Goal: Task Accomplishment & Management: Complete application form

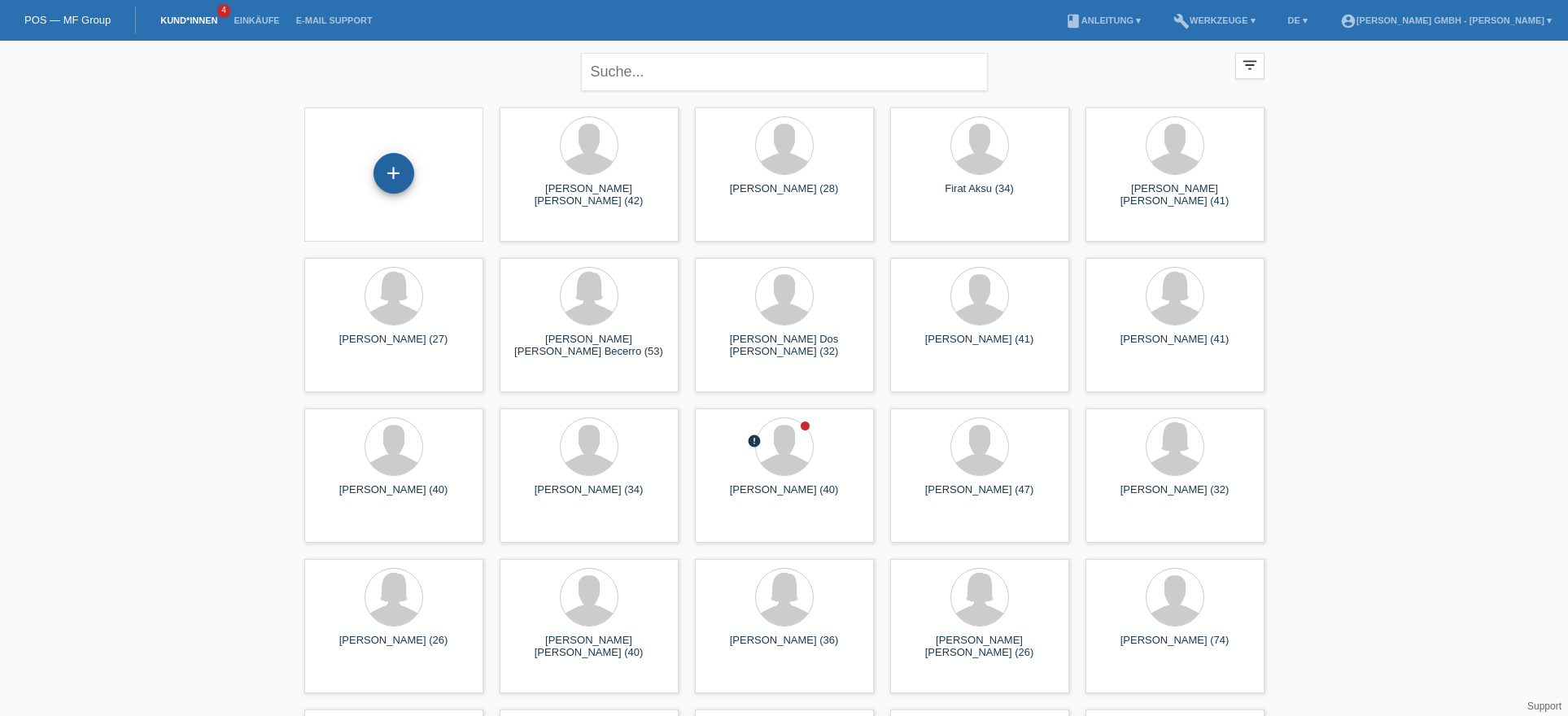
click at [387, 171] on div "+" at bounding box center [394, 173] width 41 height 41
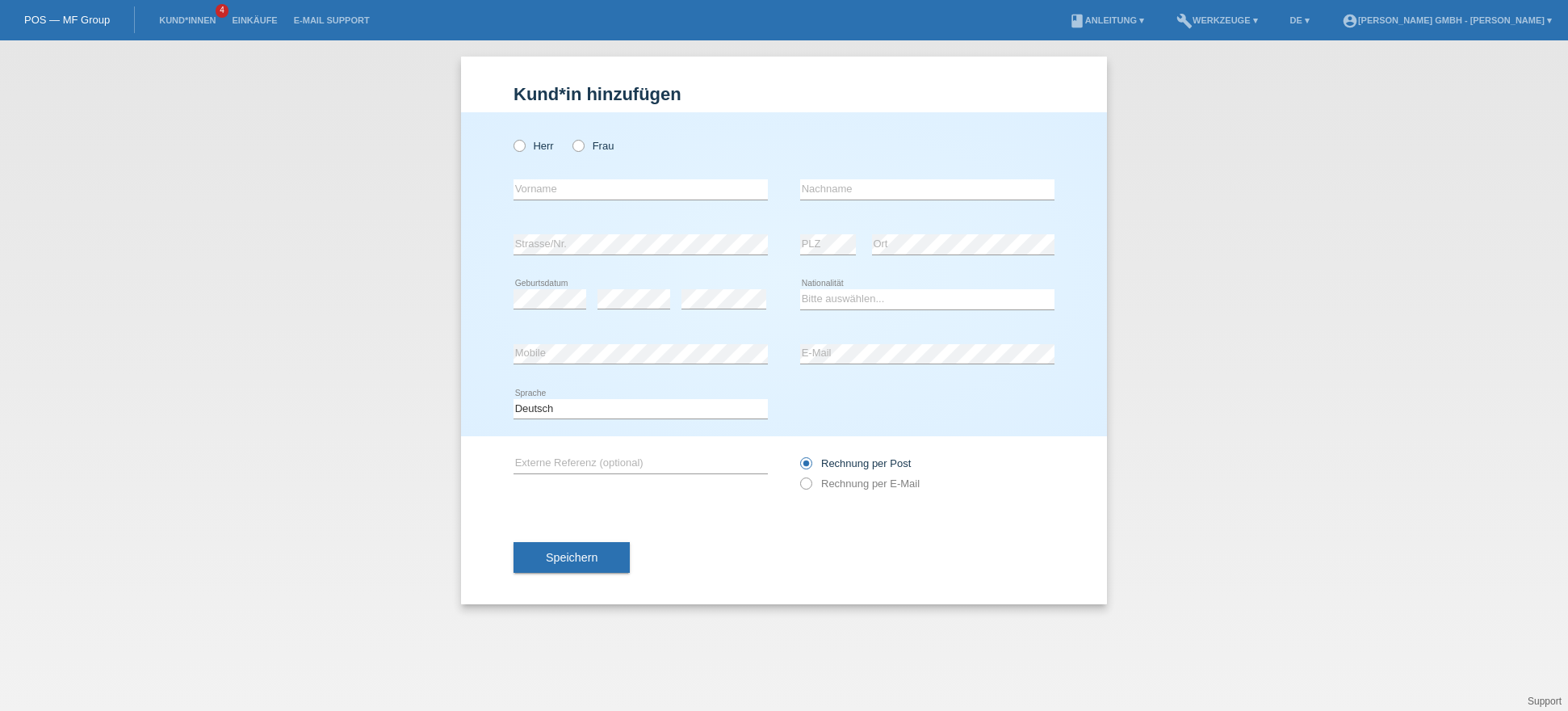
drag, startPoint x: 586, startPoint y: 143, endPoint x: 560, endPoint y: 166, distance: 34.7
click at [586, 142] on label "Frau" at bounding box center [592, 145] width 41 height 12
click at [583, 142] on input "Frau" at bounding box center [578, 145] width 11 height 11
radio input "true"
click at [553, 195] on input "text" at bounding box center [640, 190] width 255 height 20
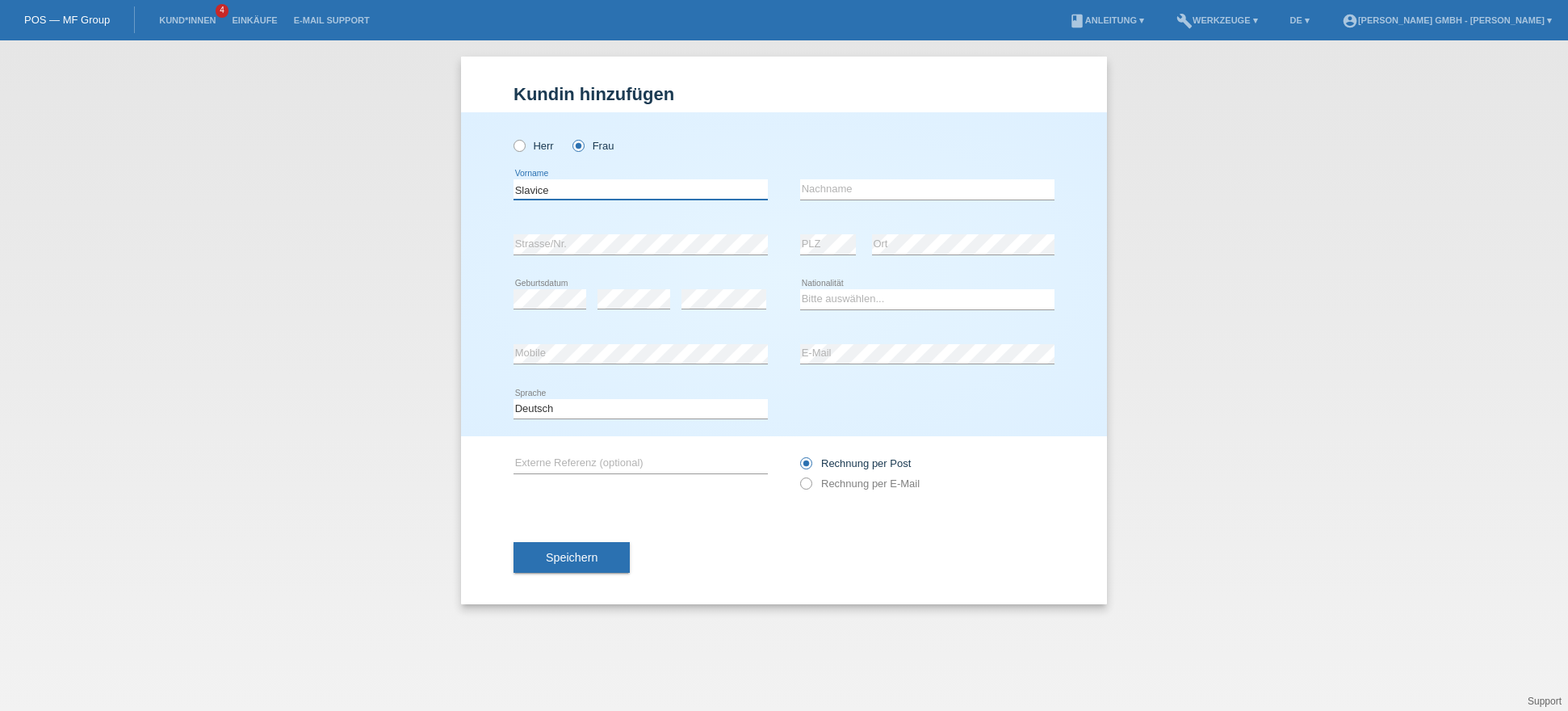
type input "Slavice"
click at [846, 194] on input "Zuka" at bounding box center [927, 190] width 255 height 20
type input "Zukanovic"
click at [638, 307] on div "error" at bounding box center [634, 299] width 73 height 20
click at [636, 287] on div "error" at bounding box center [634, 299] width 73 height 55
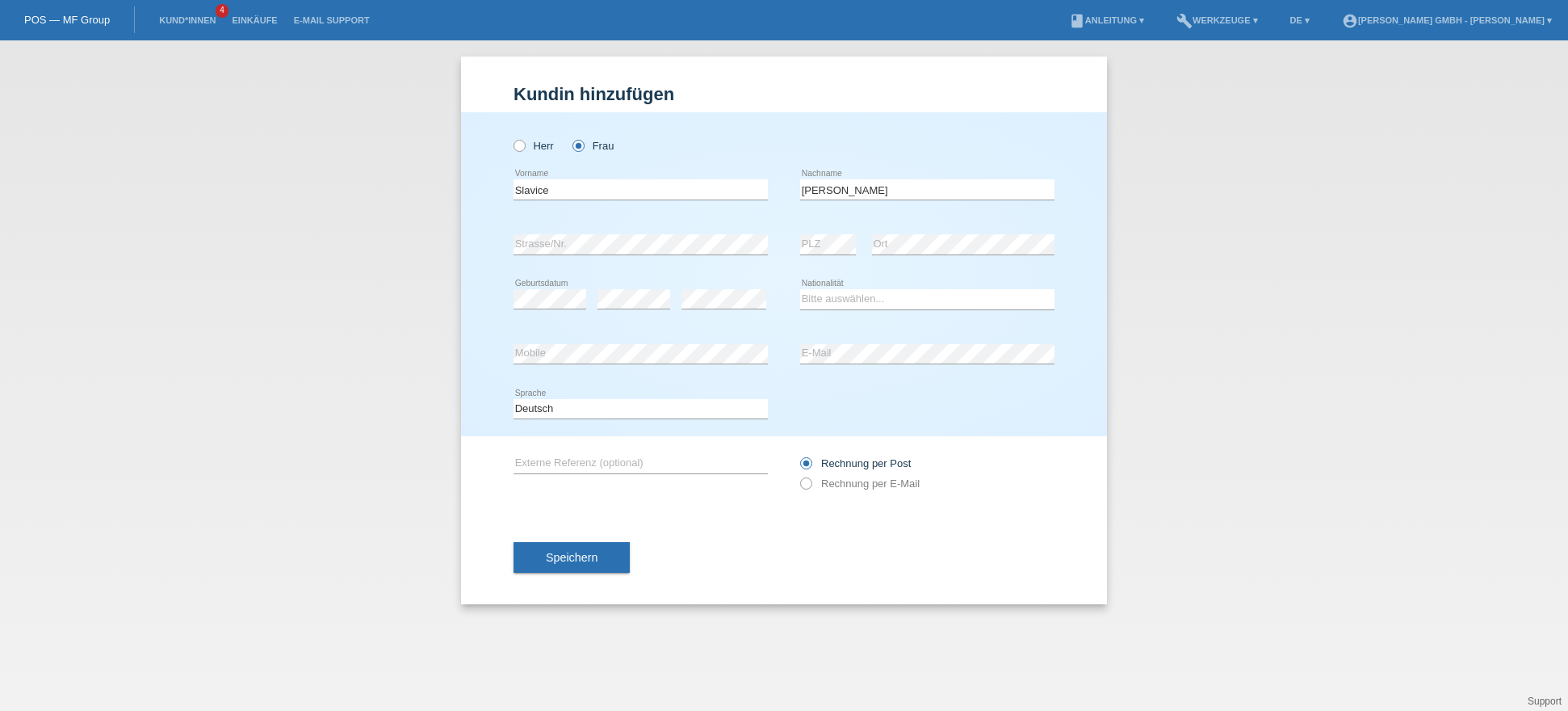
click at [823, 309] on icon at bounding box center [927, 309] width 255 height 1
click at [830, 295] on select "Bitte auswählen... Schweiz Deutschland Liechtenstein Österreich ------------ Af…" at bounding box center [927, 298] width 255 height 19
select select "BA"
click at [800, 289] on select "Bitte auswählen... Schweiz Deutschland Liechtenstein Österreich ------------ Af…" at bounding box center [927, 298] width 255 height 19
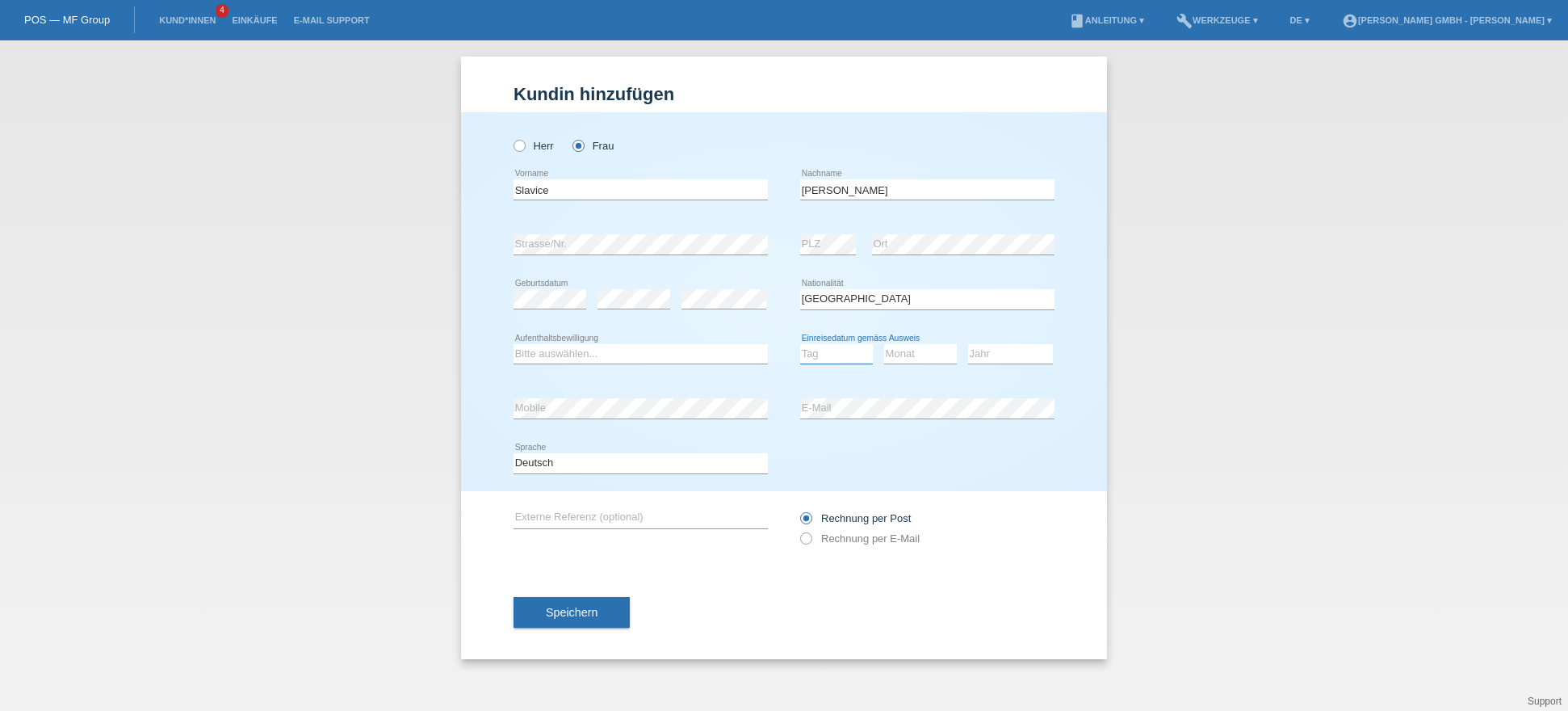
click at [830, 356] on select "Tag 01 02 03 04 05 06 07 08 09 10 11" at bounding box center [836, 353] width 73 height 19
select select "01"
click at [800, 344] on select "Tag 01 02 03 04 05 06 07 08 09 10 11" at bounding box center [836, 353] width 73 height 19
click at [931, 346] on select "Monat 01 02 03 04 05 06 07 08 09 10 11" at bounding box center [920, 353] width 73 height 19
select select "12"
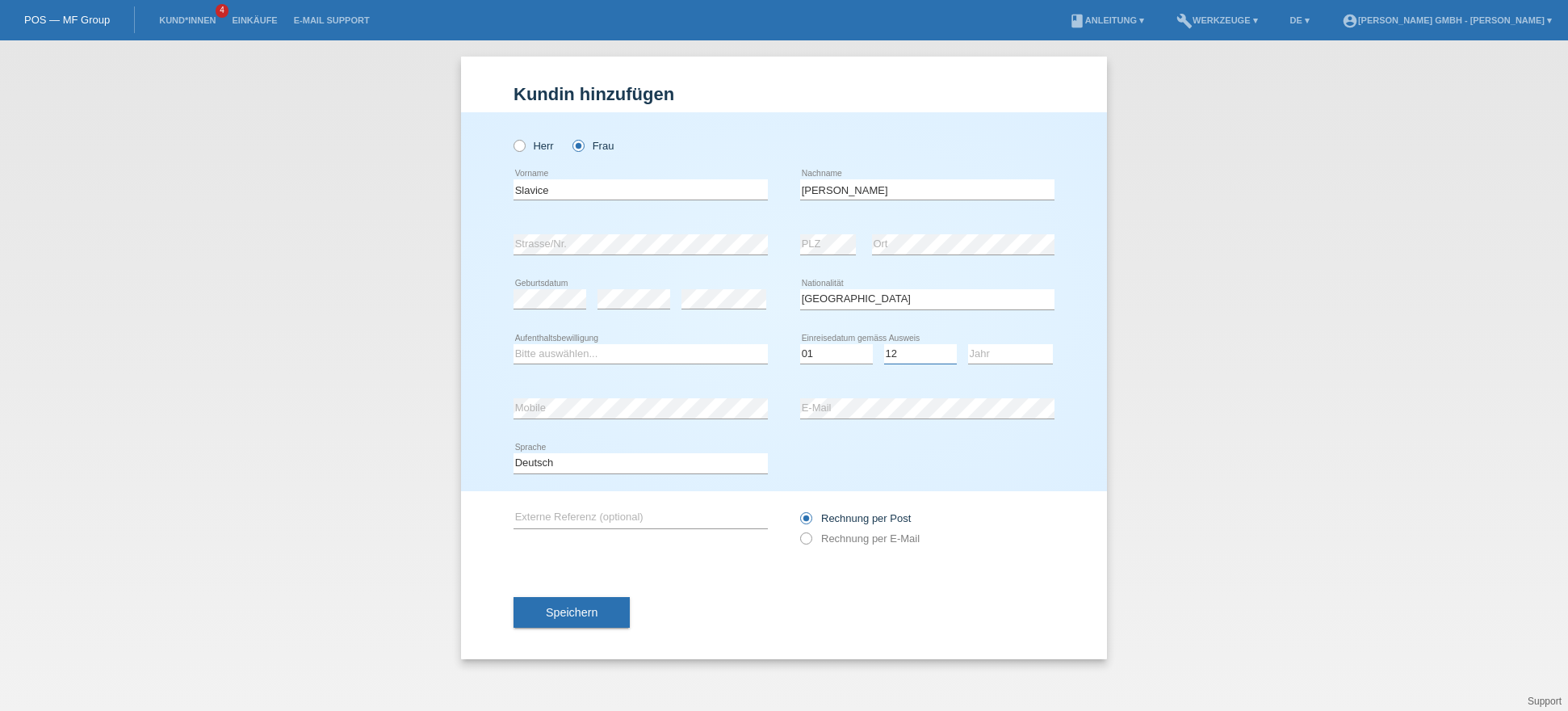
click at [884, 344] on select "Monat 01 02 03 04 05 06 07 08 09 10 11" at bounding box center [920, 353] width 73 height 19
click at [1012, 349] on select "Jahr 2025 2024 2023 2022 2021 2020 2019 2018 2017 2016 2015 2014 2013 2012 2011…" at bounding box center [1011, 353] width 85 height 19
select select "2007"
click at [969, 344] on select "Jahr 2025 2024 2023 2022 2021 2020 2019 2018 2017 2016 2015 2014 2013 2012 2011…" at bounding box center [1011, 353] width 85 height 19
click at [874, 538] on label "Rechnung per E-Mail" at bounding box center [860, 538] width 120 height 12
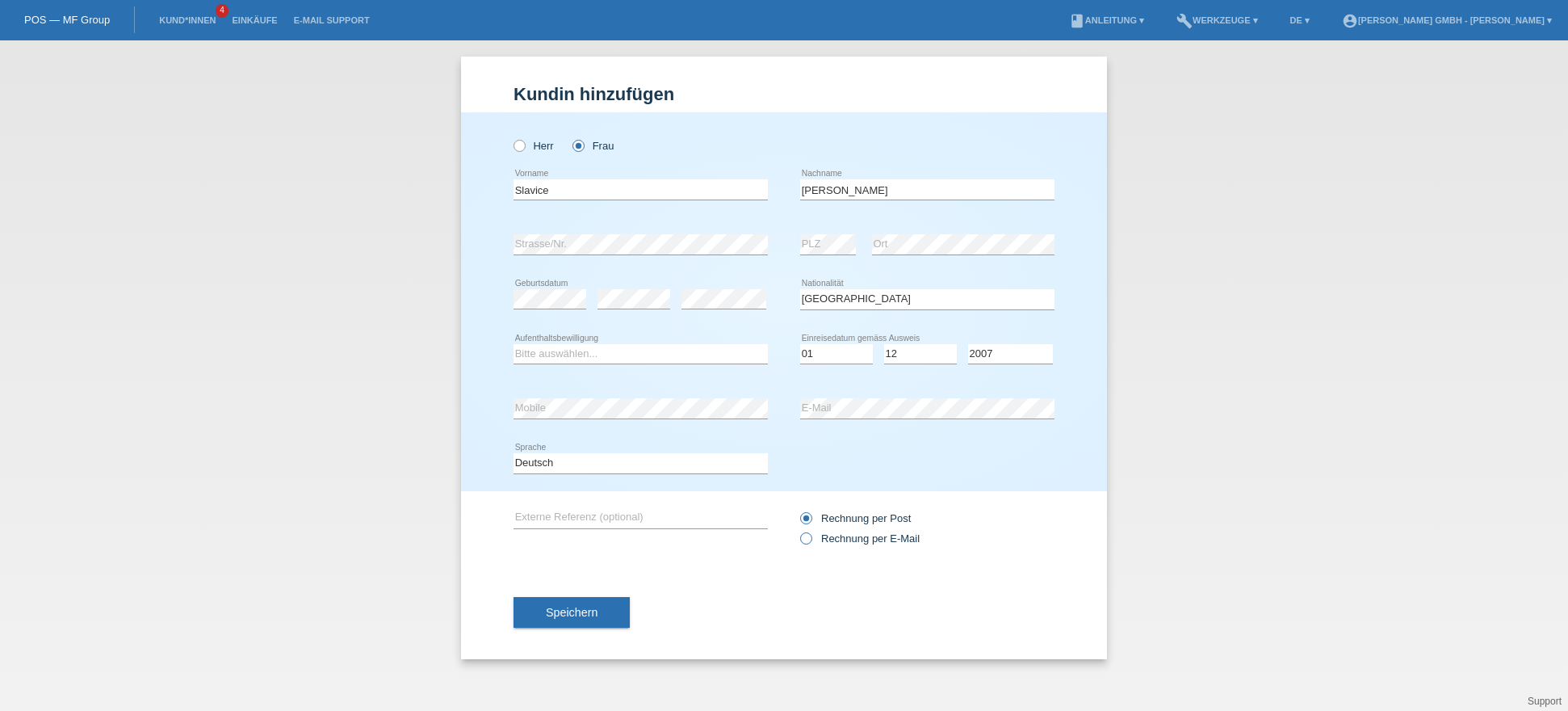
click at [811, 538] on input "Rechnung per E-Mail" at bounding box center [805, 542] width 11 height 20
radio input "true"
click at [535, 419] on icon at bounding box center [640, 418] width 255 height 1
click at [544, 529] on div "error Externe Referenz (optional)" at bounding box center [640, 518] width 255 height 55
click at [548, 516] on input "text" at bounding box center [640, 518] width 255 height 20
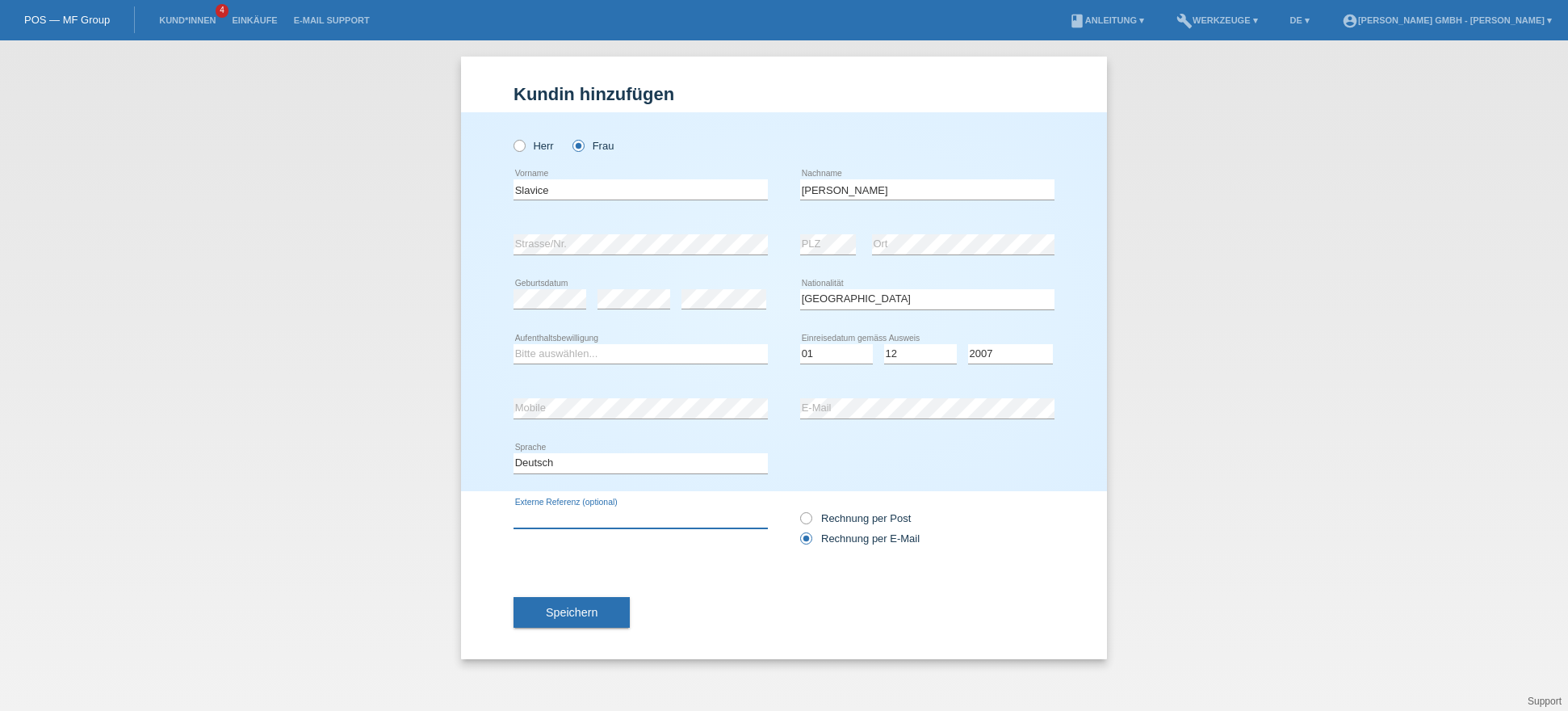
paste input "725010609ZS"
type input "725010609ZS"
click at [551, 354] on select "Bitte auswählen... C B B - Flüchtlingsstatus Andere" at bounding box center [640, 353] width 255 height 19
select select "C"
click at [513, 344] on select "Bitte auswählen... C B B - Flüchtlingsstatus Andere" at bounding box center [640, 353] width 255 height 19
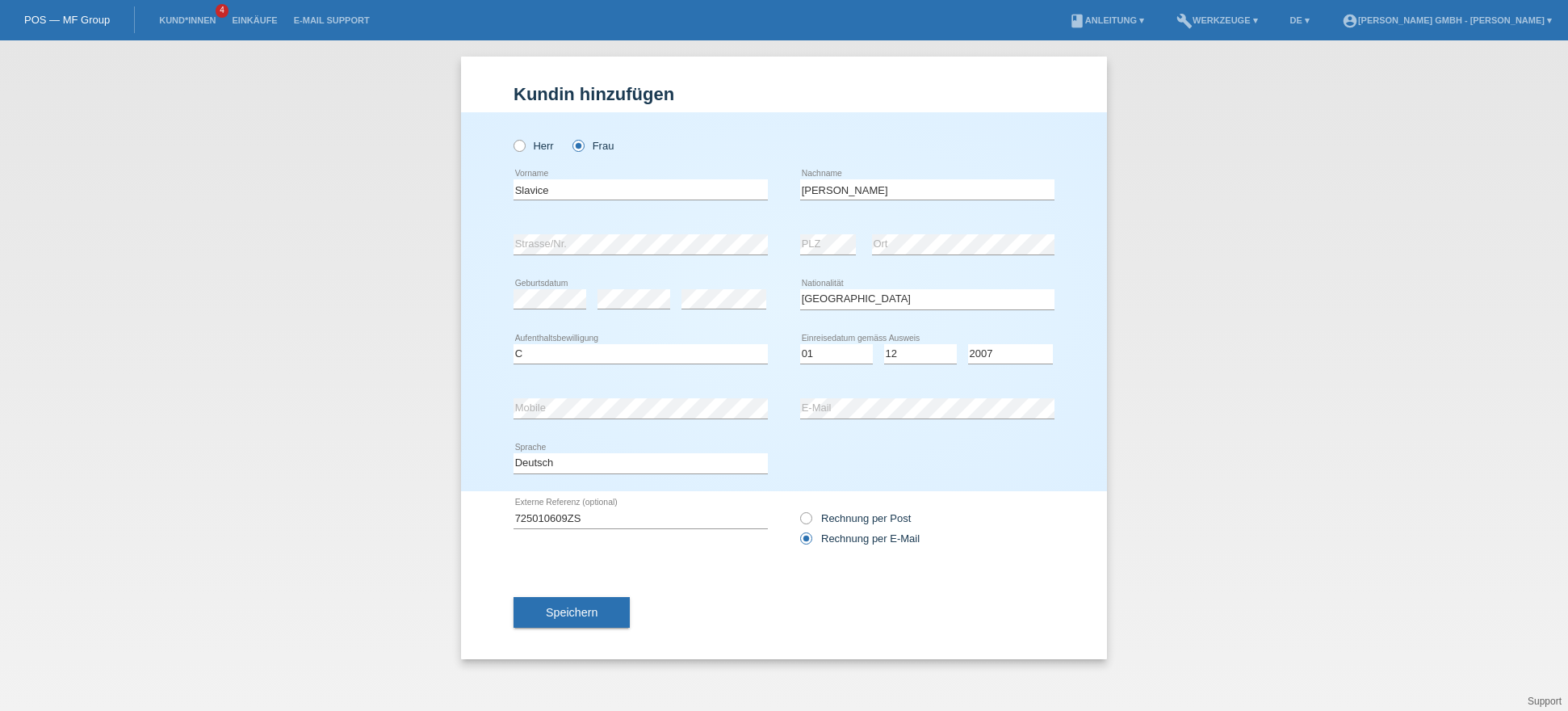
click at [579, 618] on button "Speichern" at bounding box center [571, 612] width 116 height 31
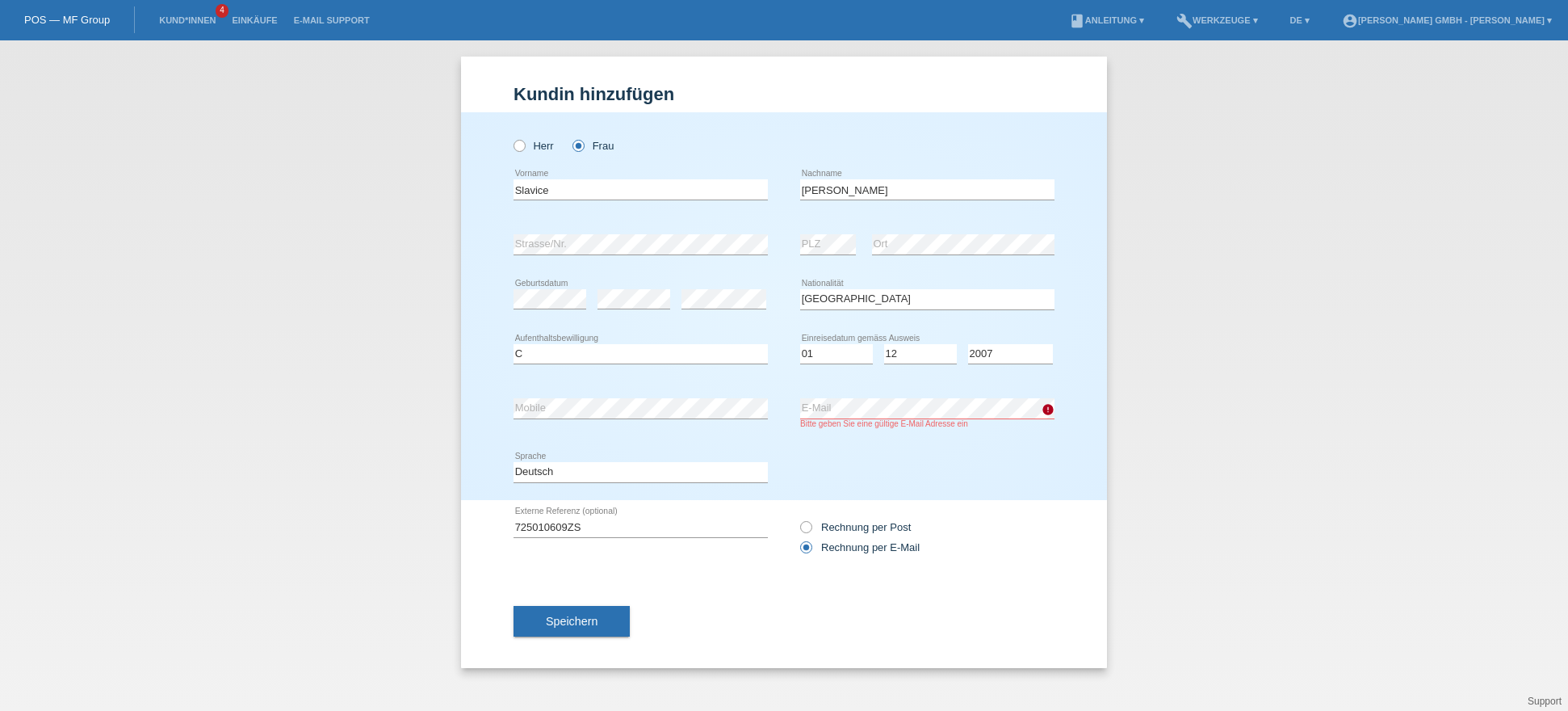
click at [538, 481] on div "Deutsch Français Italiano English error Sprache" at bounding box center [640, 472] width 255 height 20
click at [600, 479] on select "Deutsch Français Italiano English" at bounding box center [640, 471] width 255 height 19
select select "fr"
click at [513, 462] on select "Deutsch Français Italiano English" at bounding box center [640, 471] width 255 height 19
click at [992, 547] on div "Rechnung per E-Mail" at bounding box center [927, 547] width 255 height 12
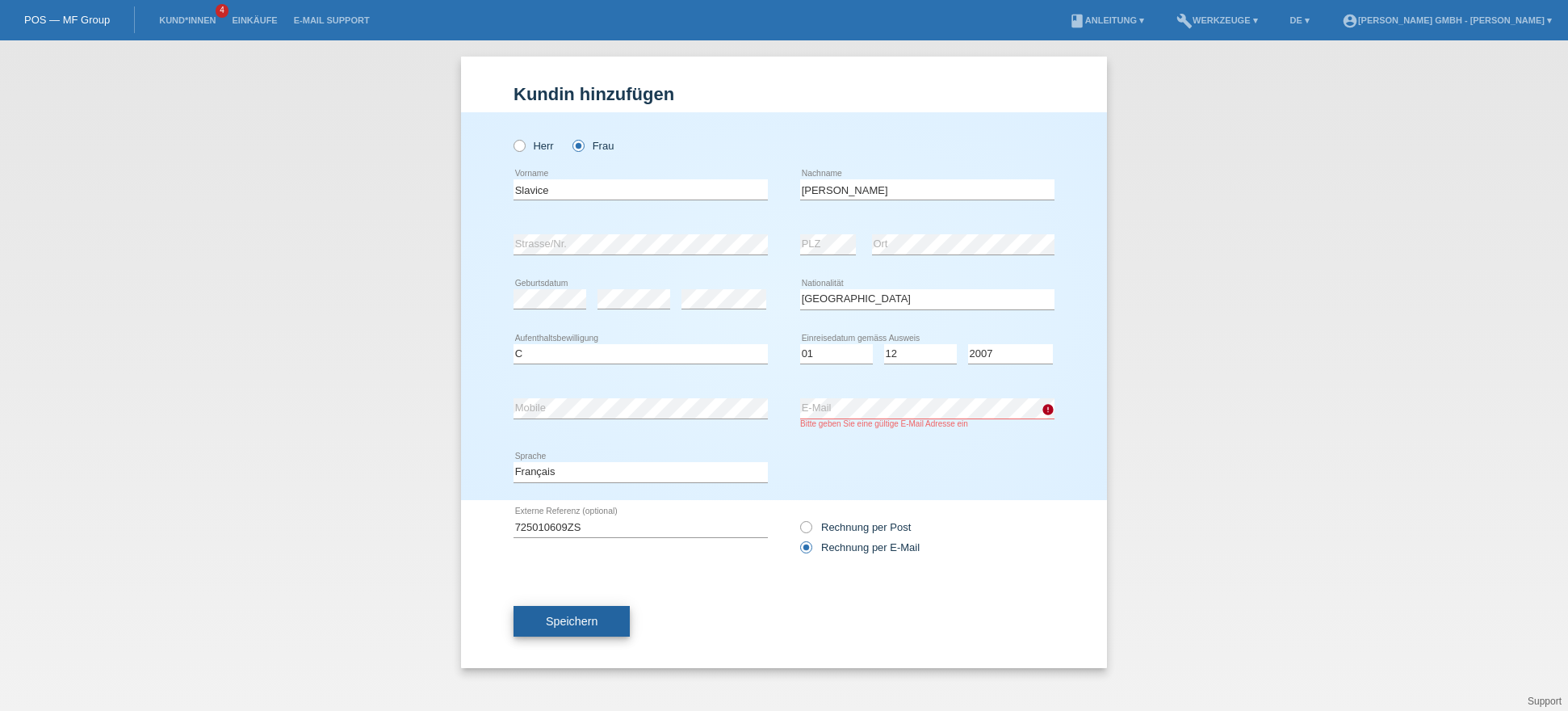
click at [562, 615] on span "Speichern" at bounding box center [571, 621] width 52 height 13
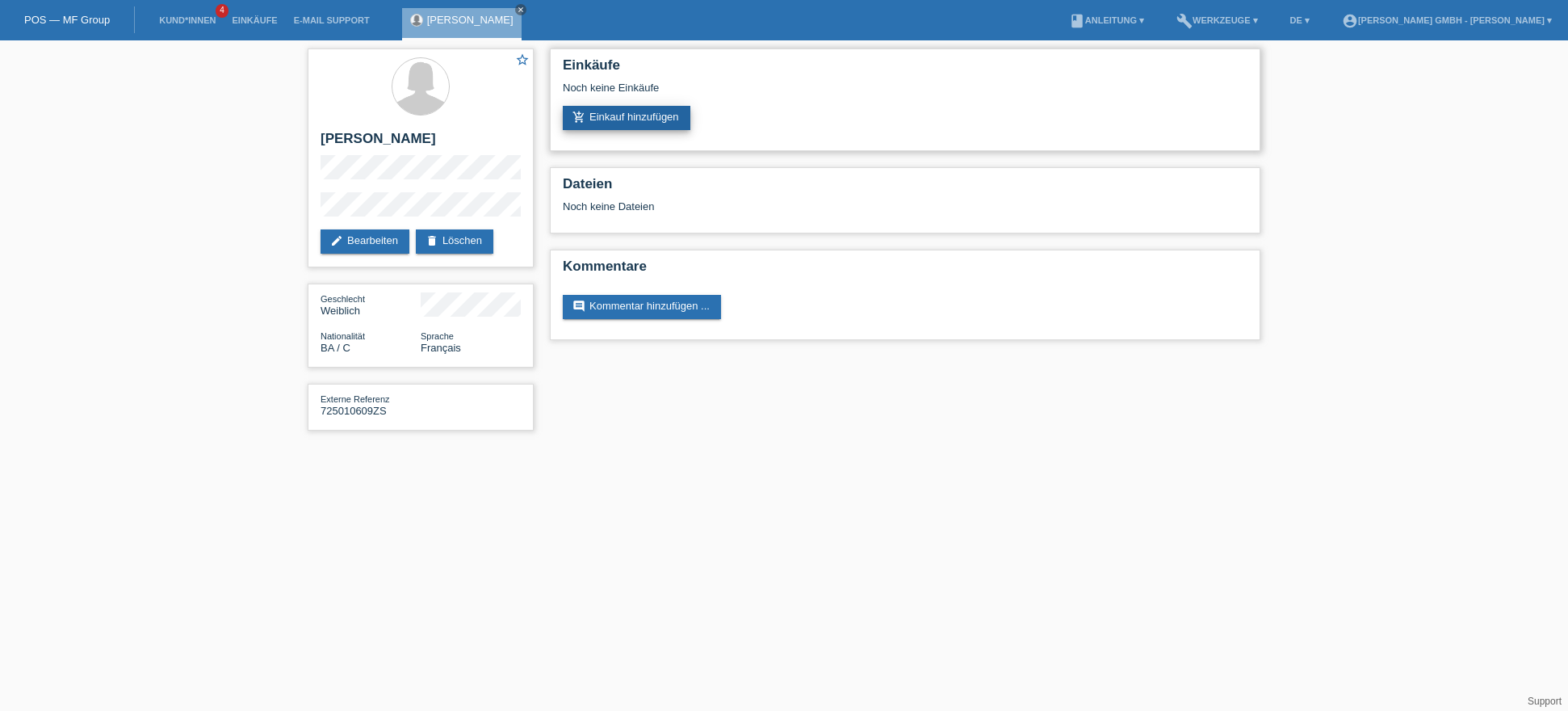
click at [620, 113] on link "add_shopping_cart Einkauf hinzufügen" at bounding box center [627, 118] width 128 height 24
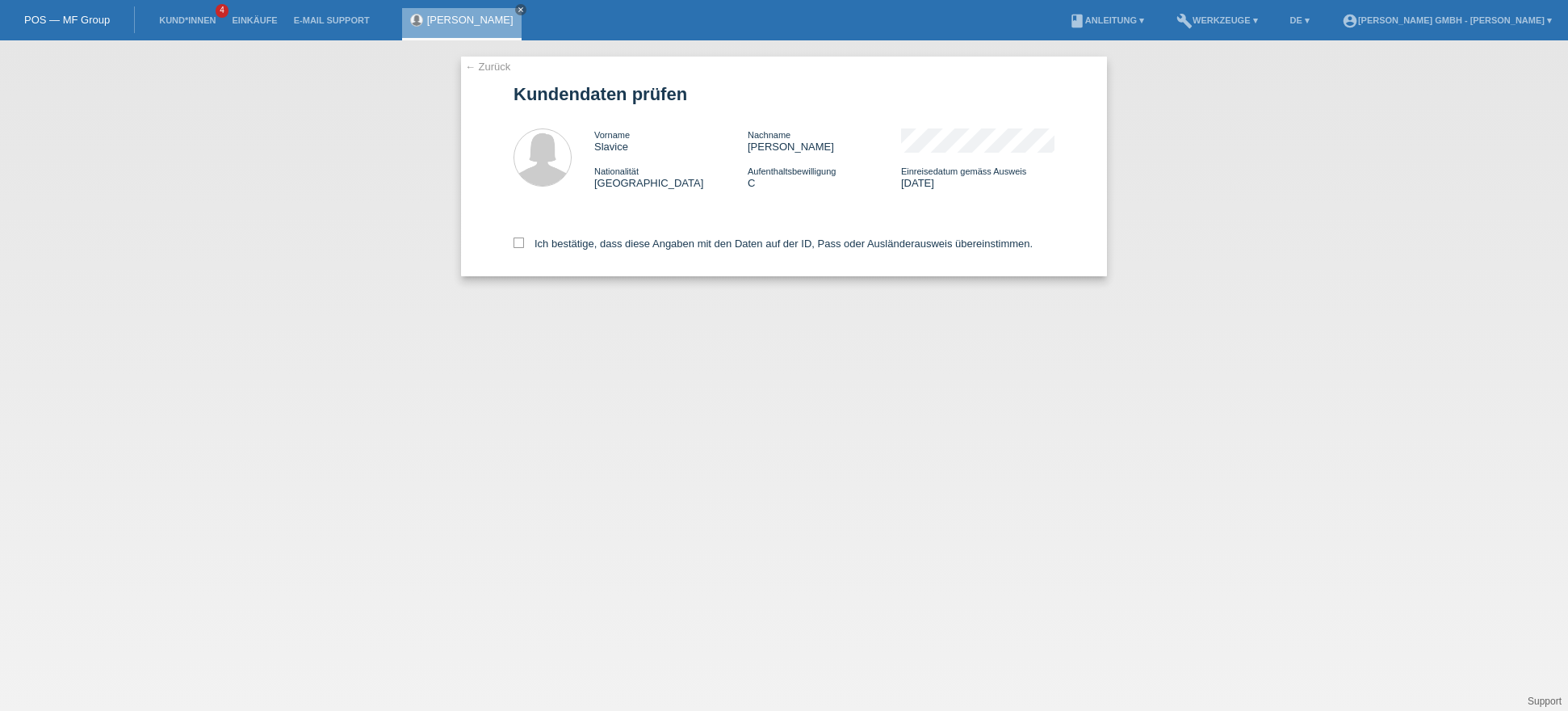
click at [520, 246] on icon at bounding box center [519, 243] width 11 height 11
click at [520, 246] on input "Ich bestätige, dass diese Angaben mit den Daten auf der ID, Pass oder Ausländer…" at bounding box center [519, 243] width 11 height 11
checkbox input "true"
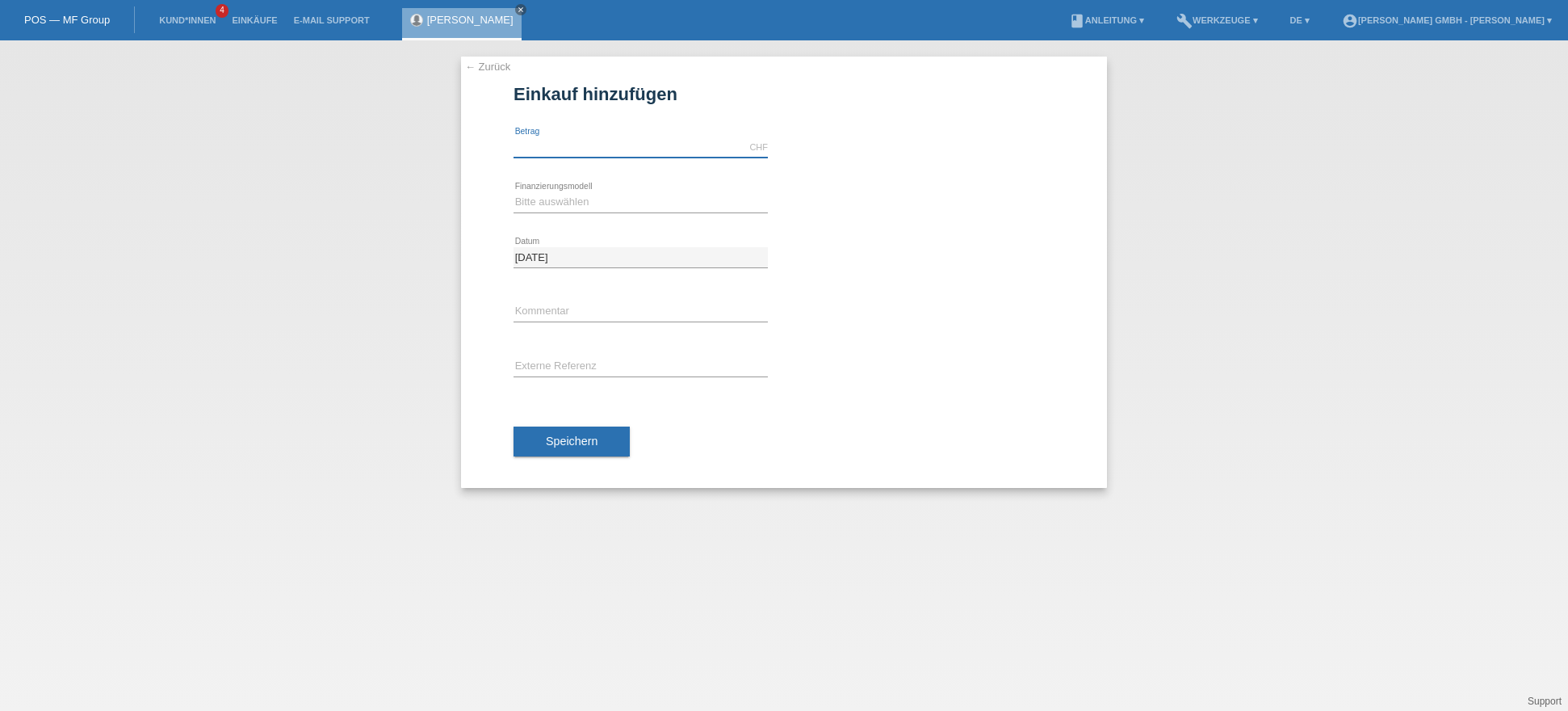
click at [535, 144] on input "text" at bounding box center [640, 147] width 255 height 20
type input "2998.00"
click at [533, 200] on select "Bitte auswählen Kauf auf Rechnung mit Teilzahlungsoption Fixe Raten" at bounding box center [640, 201] width 255 height 19
select select "198"
click at [513, 192] on select "Bitte auswählen Kauf auf Rechnung mit Teilzahlungsoption Fixe Raten" at bounding box center [640, 201] width 255 height 19
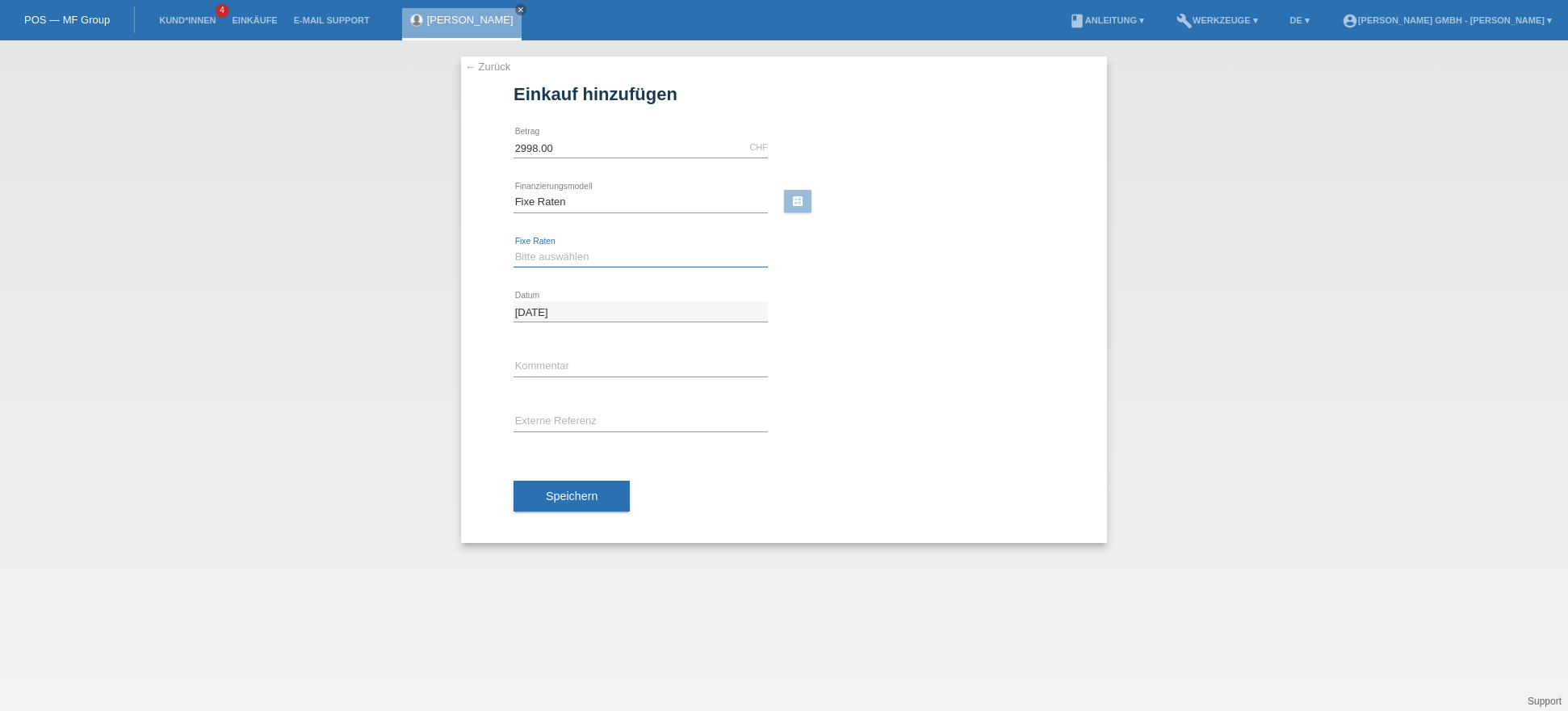
click at [550, 258] on select "Bitte auswählen 12 Raten 24 Raten" at bounding box center [640, 256] width 255 height 19
select select "532"
click at [513, 247] on select "Bitte auswählen 12 Raten 24 Raten" at bounding box center [640, 256] width 255 height 19
click at [565, 418] on input "text" at bounding box center [640, 421] width 255 height 20
paste input "725010609ZS"
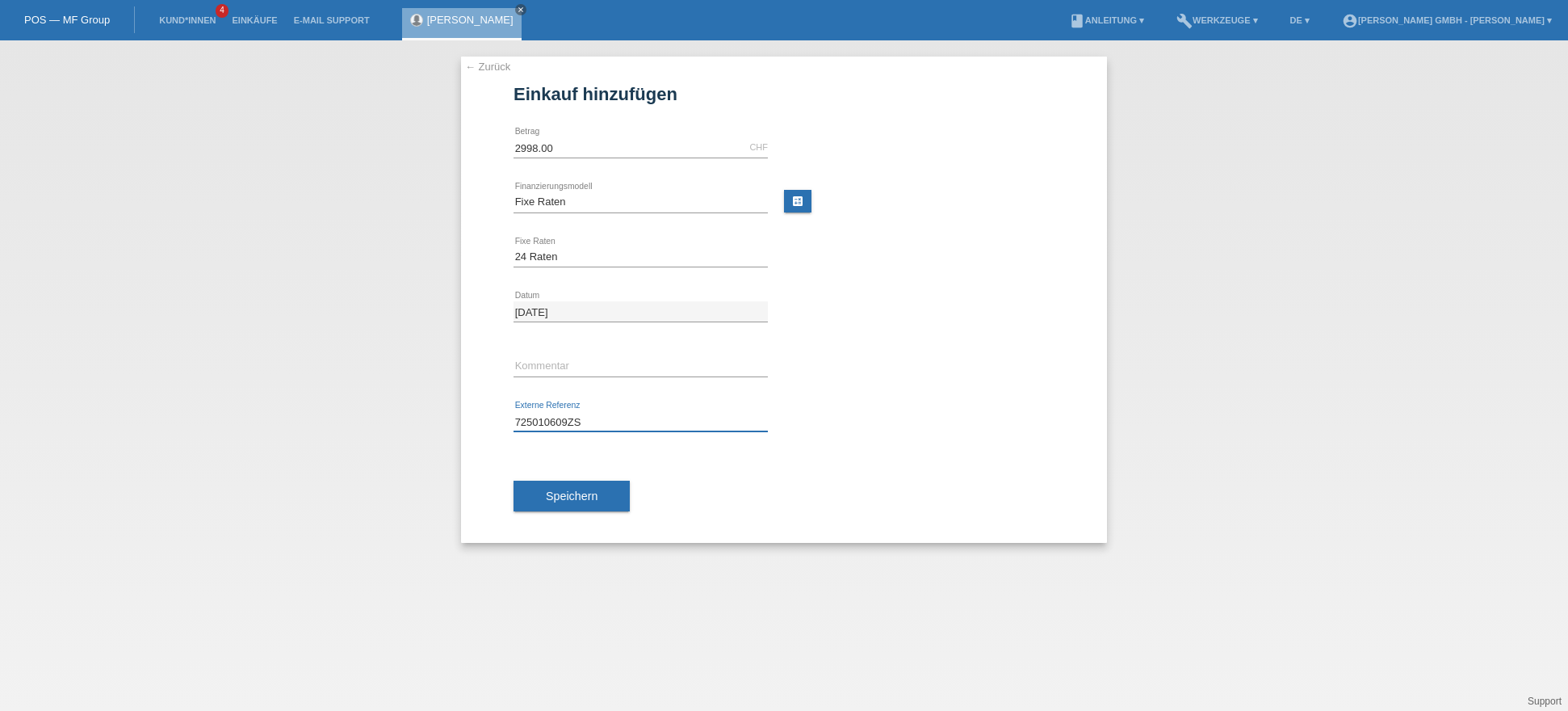
type input "725010609ZS"
click at [756, 483] on div "Speichern" at bounding box center [784, 495] width 541 height 93
click at [589, 490] on span "Speichern" at bounding box center [571, 496] width 52 height 13
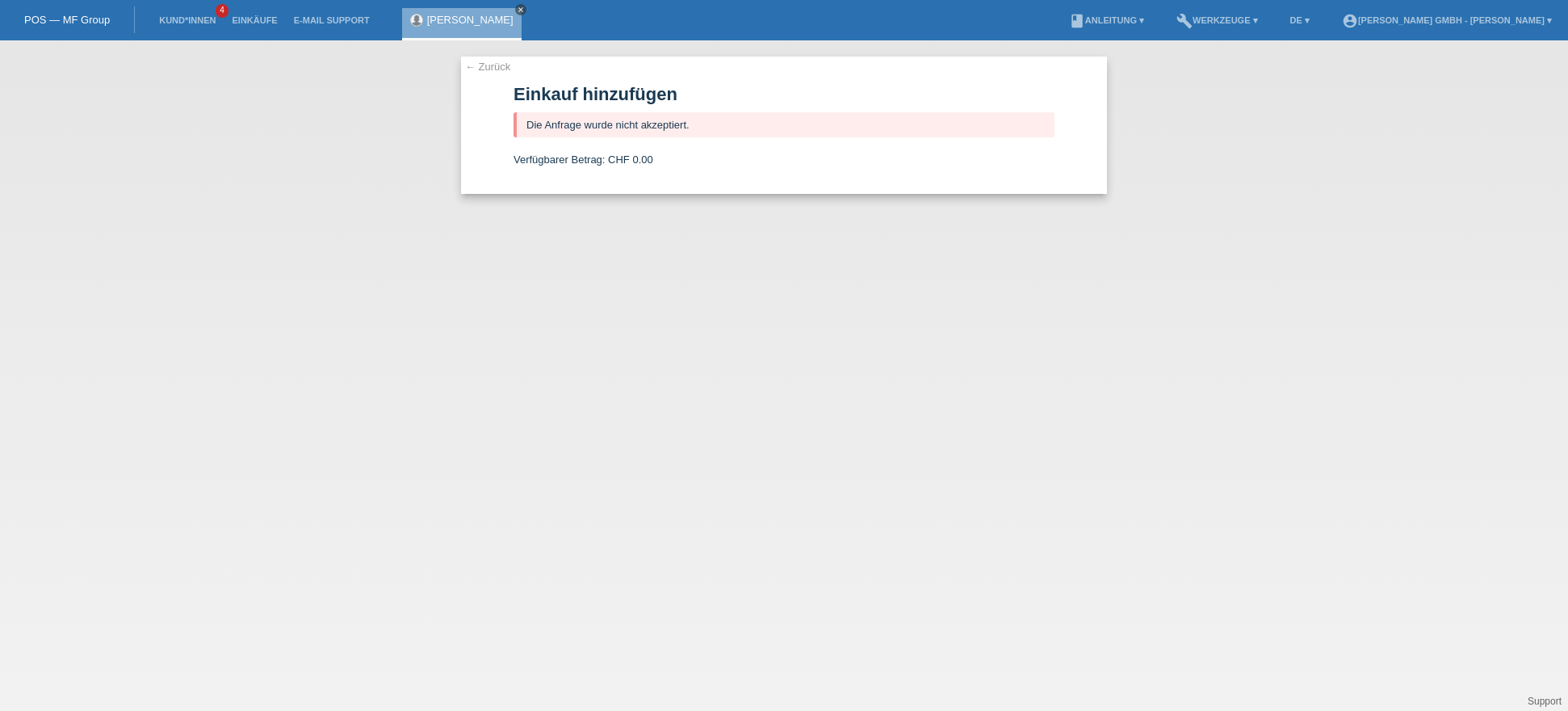
click at [518, 9] on icon "close" at bounding box center [521, 9] width 8 height 8
click at [482, 67] on link "← Zurück" at bounding box center [488, 66] width 45 height 12
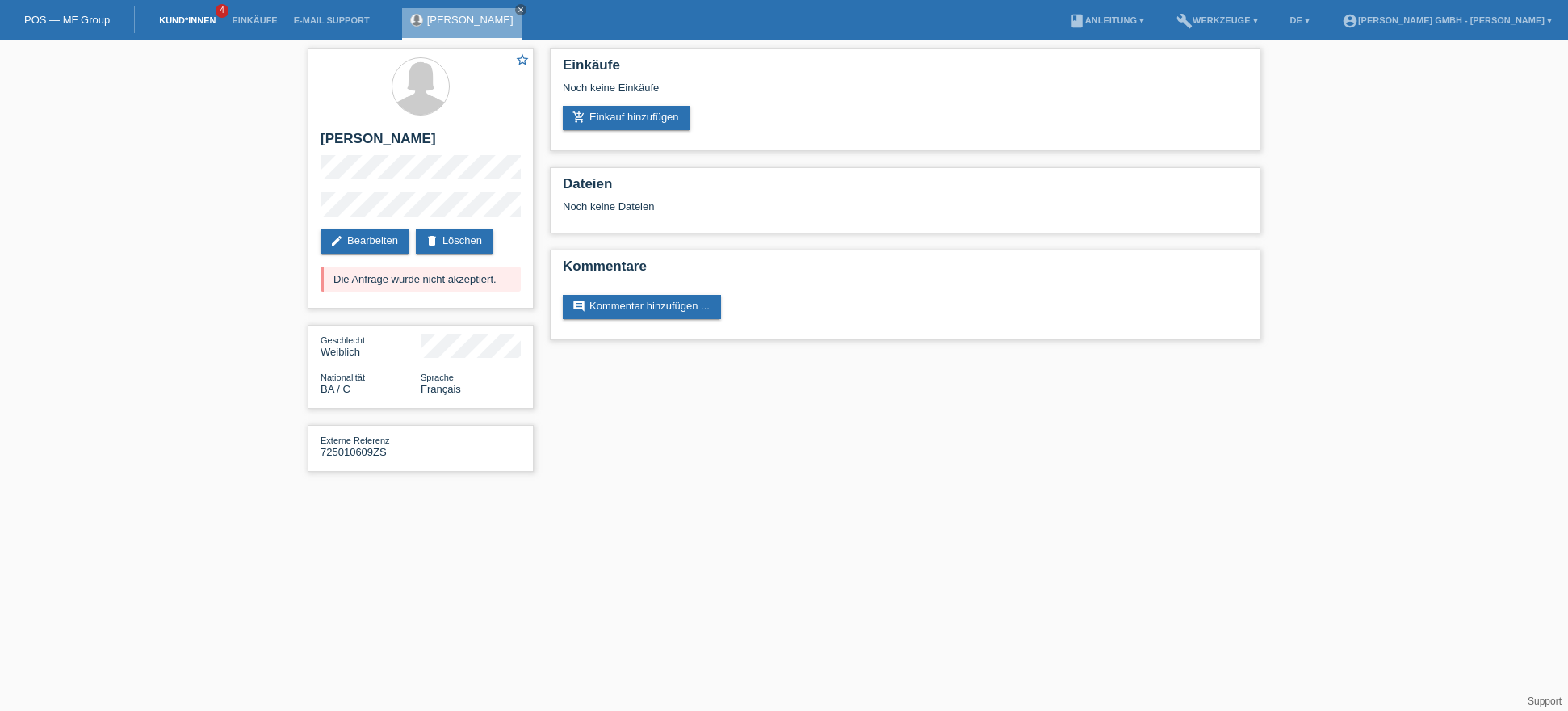
click at [198, 16] on link "Kund*innen" at bounding box center [188, 20] width 73 height 10
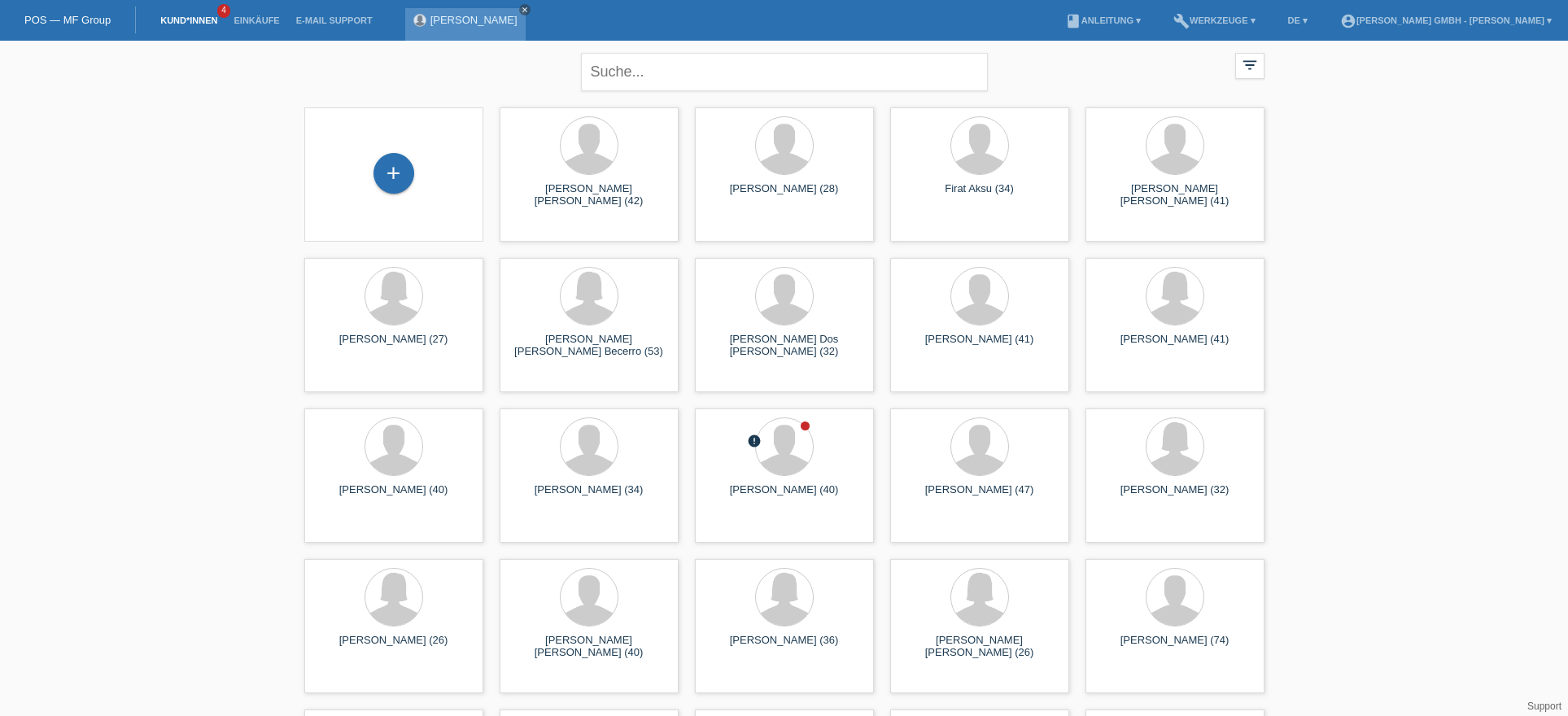
click at [521, 9] on icon "close" at bounding box center [524, 9] width 8 height 8
click at [201, 26] on li "Kund*innen 4" at bounding box center [189, 20] width 73 height 41
click at [196, 13] on li "Kund*innen 4" at bounding box center [189, 20] width 73 height 41
click at [190, 17] on link "Kund*innen" at bounding box center [189, 20] width 73 height 10
